Goal: Complete application form

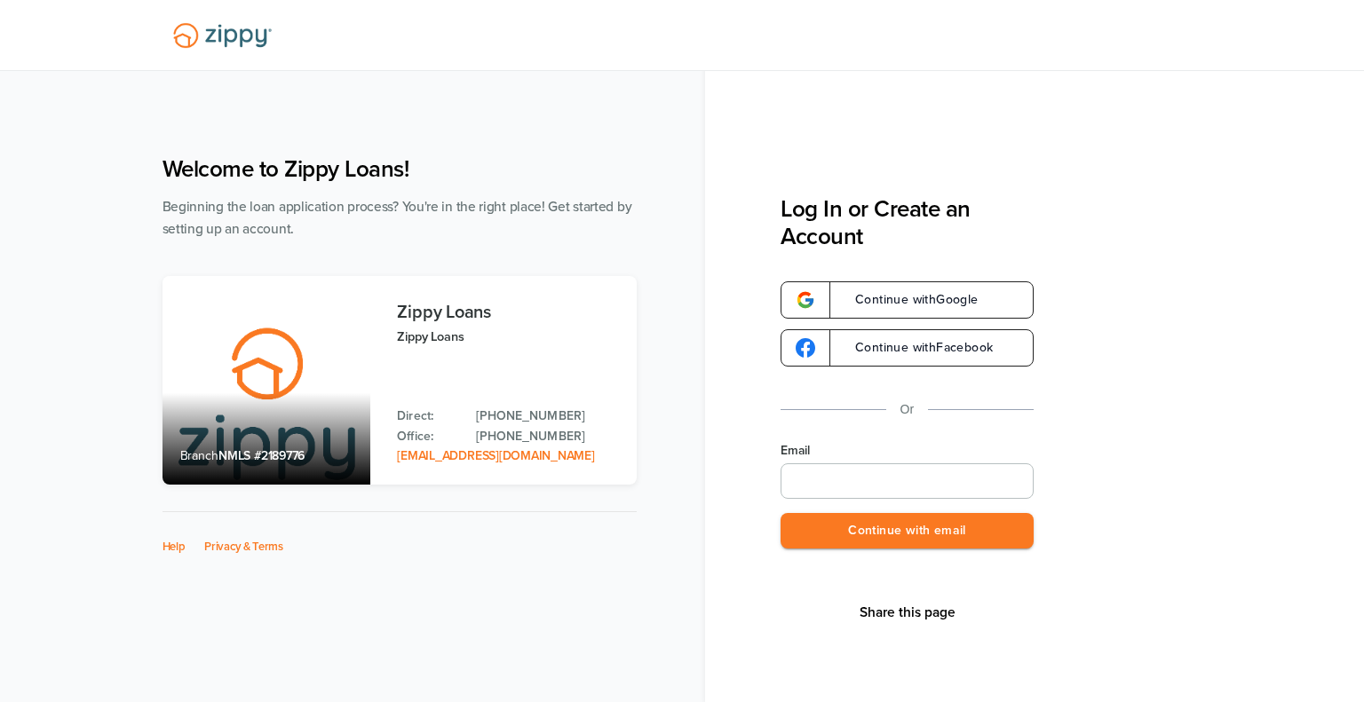
click at [824, 486] on input "Email" at bounding box center [907, 482] width 253 height 36
type input "**********"
click at [913, 535] on button "Continue with email" at bounding box center [907, 531] width 253 height 36
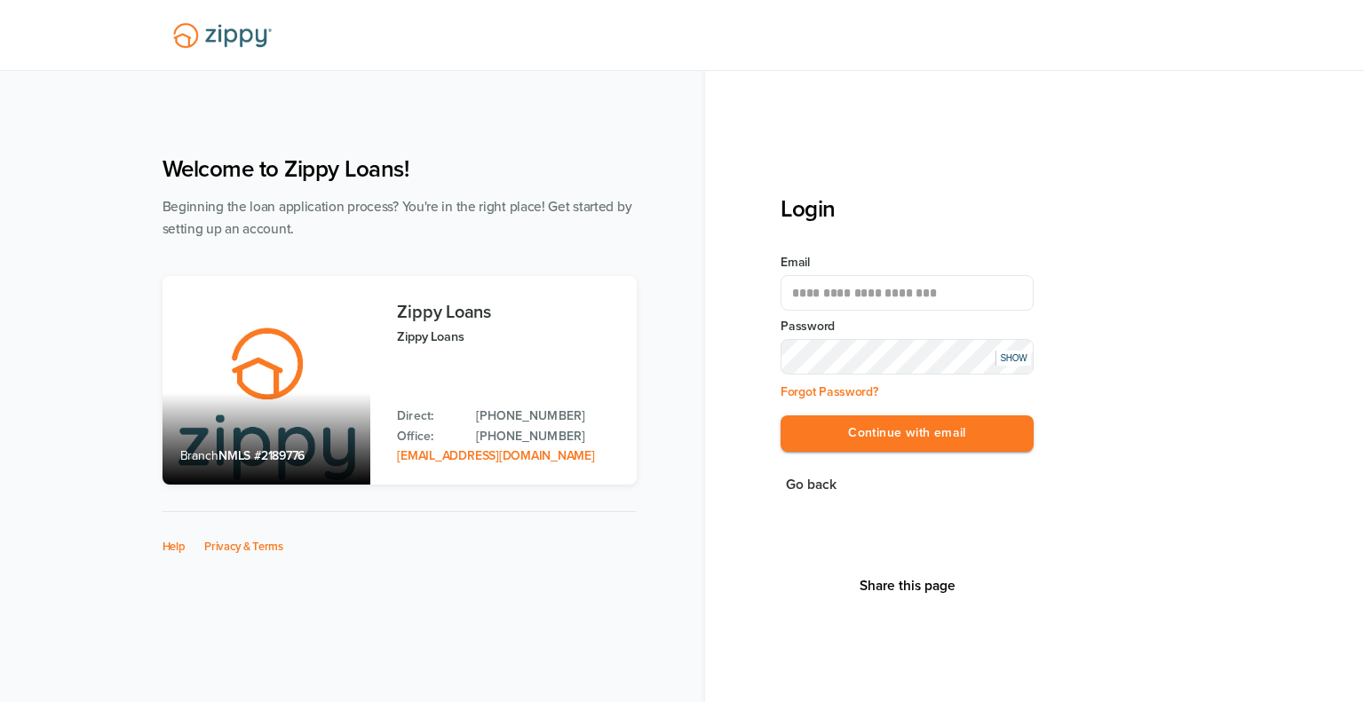
click at [1016, 389] on div at bounding box center [868, 476] width 364 height 202
click at [997, 553] on div at bounding box center [868, 476] width 364 height 202
click at [895, 442] on button "Continue with email" at bounding box center [907, 434] width 253 height 36
